Goal: Information Seeking & Learning: Find specific fact

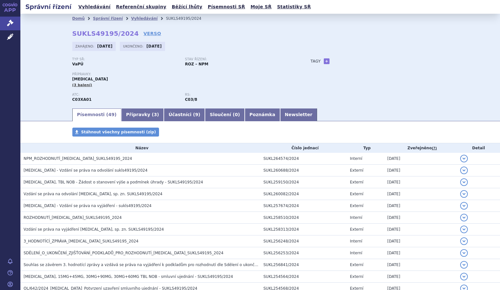
scroll to position [52, 0]
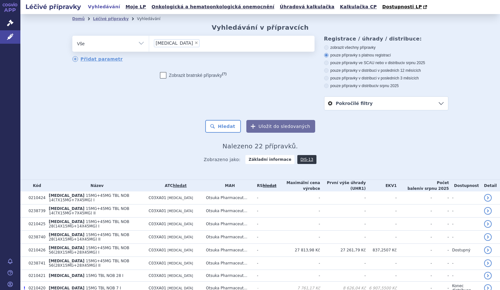
click at [181, 40] on ul "× [MEDICAL_DATA]" at bounding box center [232, 43] width 166 height 14
click at [149, 40] on select "[MEDICAL_DATA]" at bounding box center [149, 43] width 0 height 16
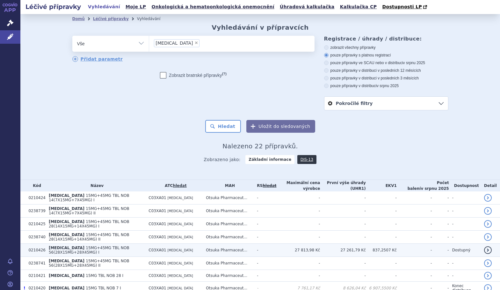
click at [318, 244] on td "27 813,98 Kč" at bounding box center [298, 250] width 44 height 13
